Goal: Transaction & Acquisition: Purchase product/service

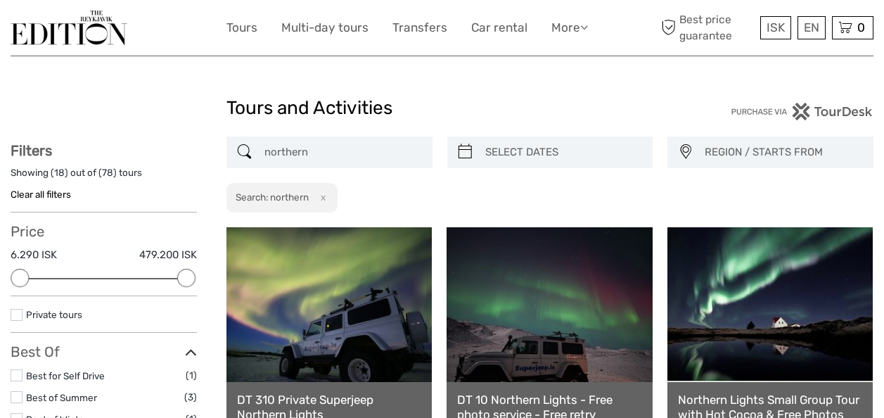
select select
click at [357, 146] on input "northern" at bounding box center [342, 152] width 167 height 25
click at [359, 146] on input "northern" at bounding box center [342, 152] width 167 height 25
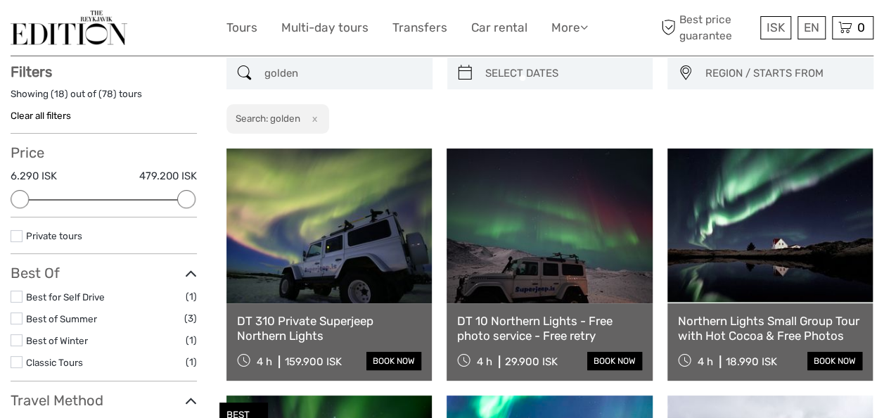
scroll to position [79, 0]
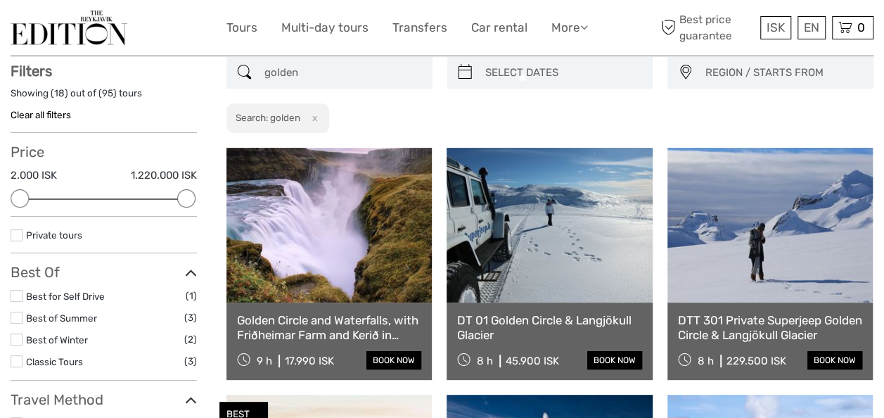
type input "golden"
click at [332, 262] on link at bounding box center [328, 225] width 205 height 155
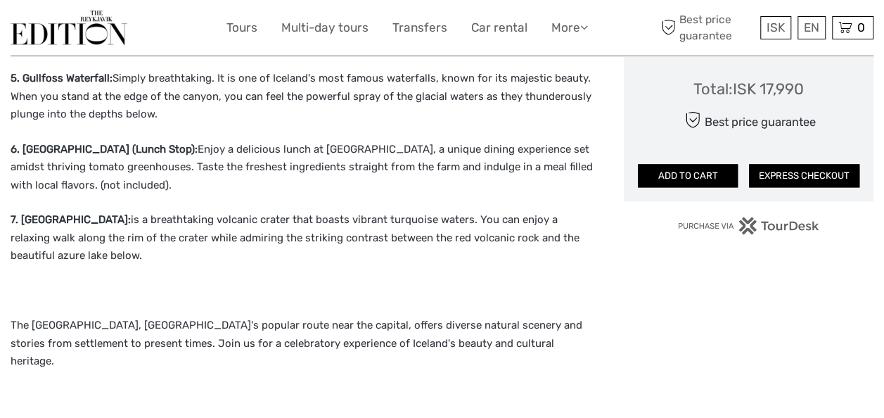
scroll to position [921, 0]
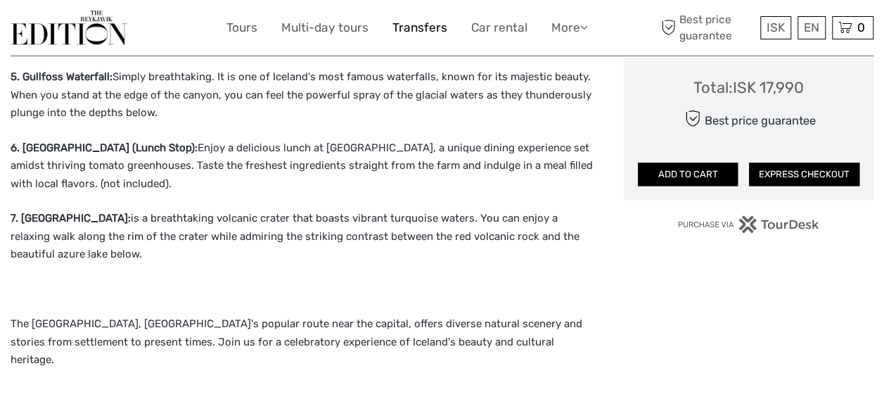
click at [426, 30] on link "Transfers" at bounding box center [419, 28] width 55 height 20
click at [254, 24] on link "Tours" at bounding box center [241, 28] width 31 height 20
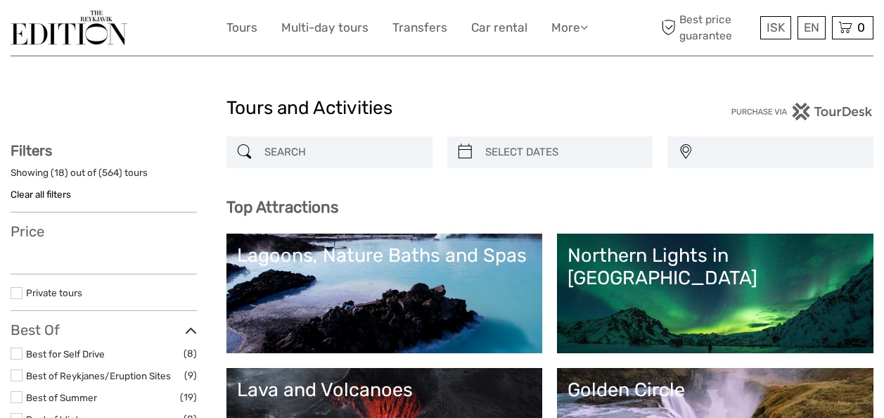
select select
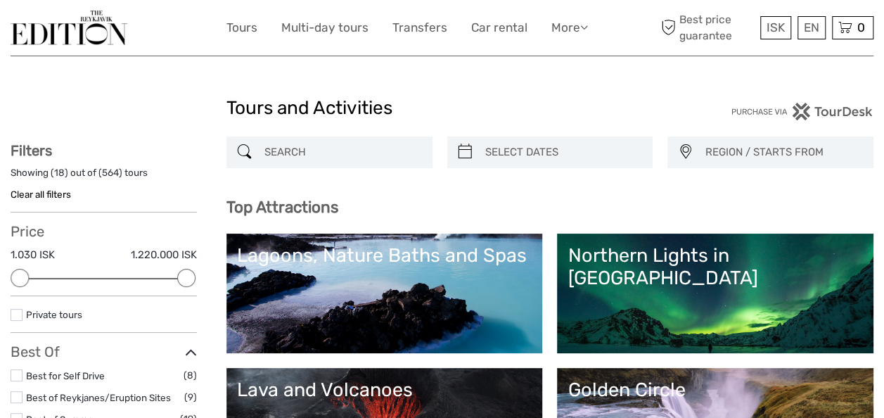
click at [532, 256] on div "Lagoons, Nature Baths and Spas" at bounding box center [384, 255] width 295 height 23
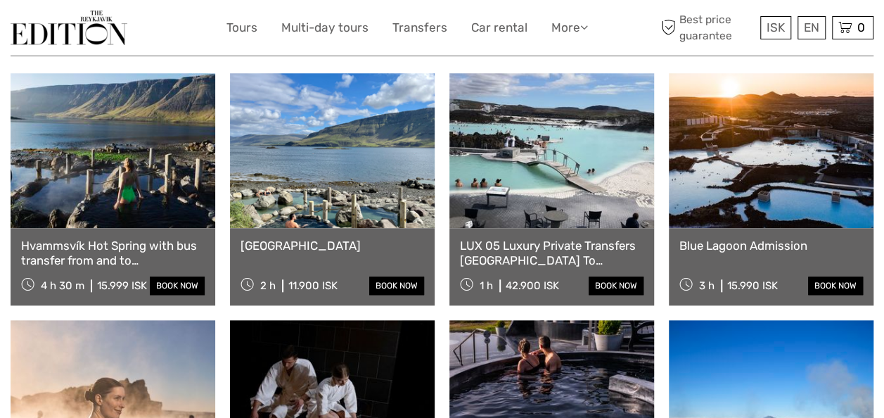
scroll to position [606, 0]
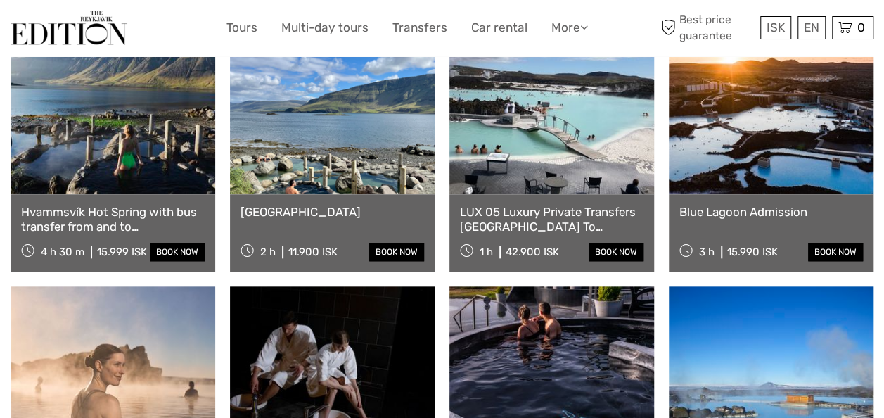
click at [716, 103] on link at bounding box center [771, 116] width 205 height 155
